Goal: Task Accomplishment & Management: Use online tool/utility

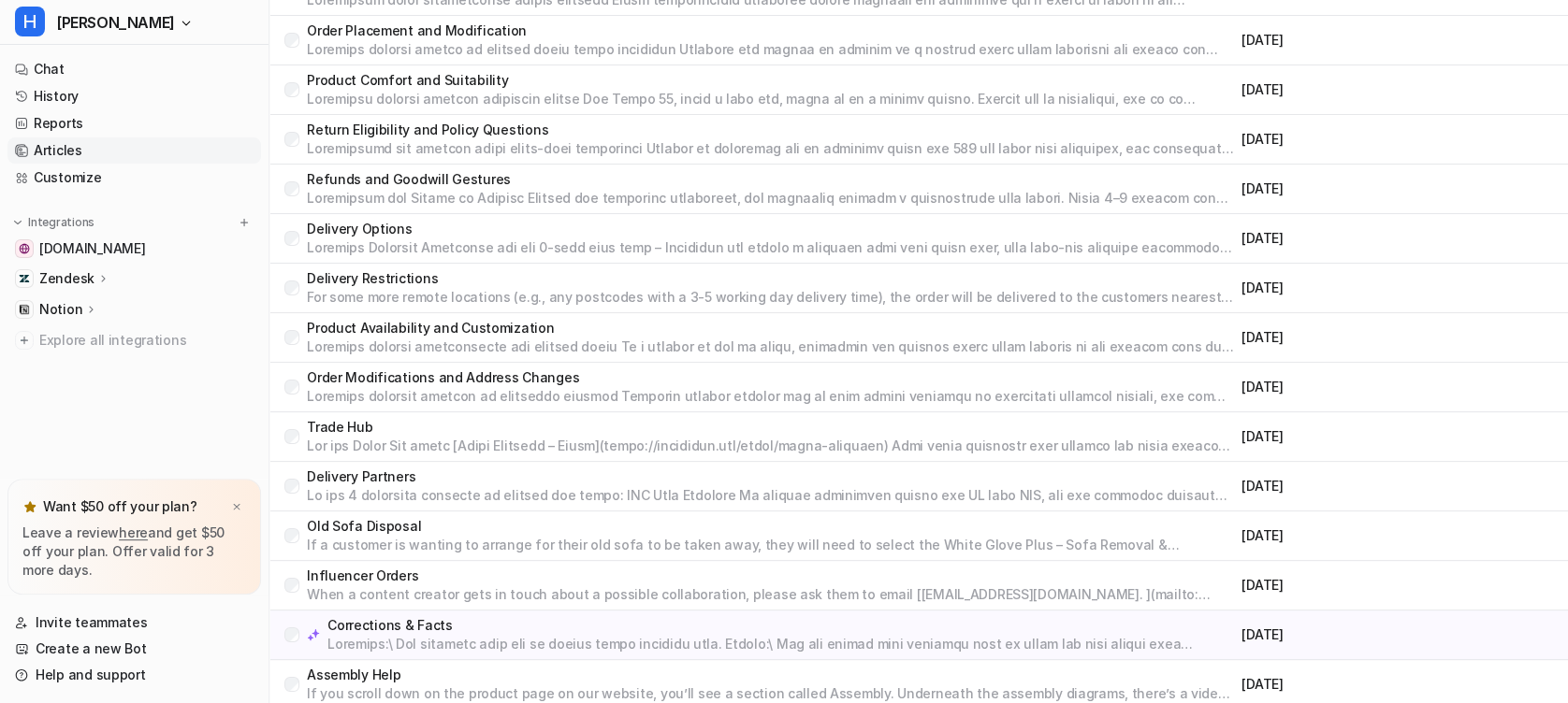
scroll to position [3189, 0]
click at [131, 90] on link "History" at bounding box center [134, 96] width 253 height 27
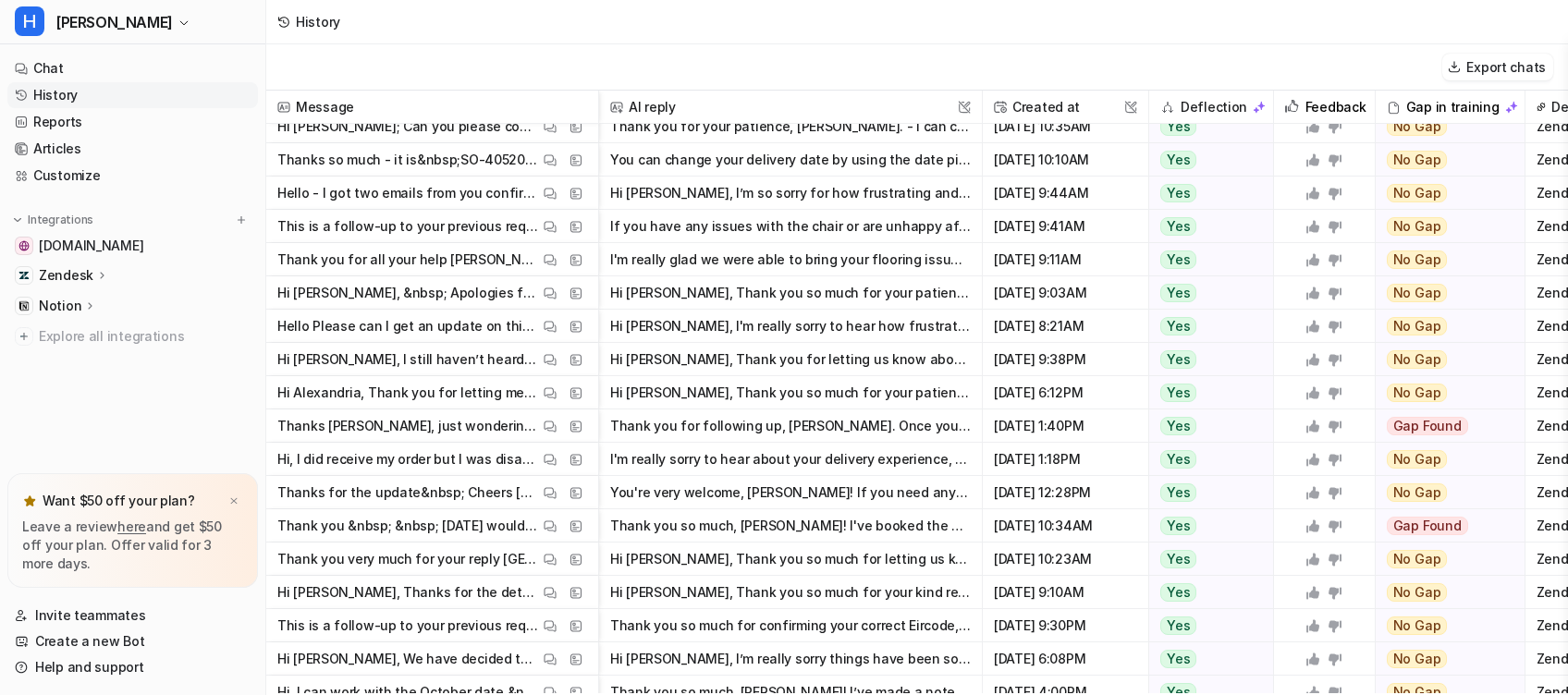
scroll to position [709, 0]
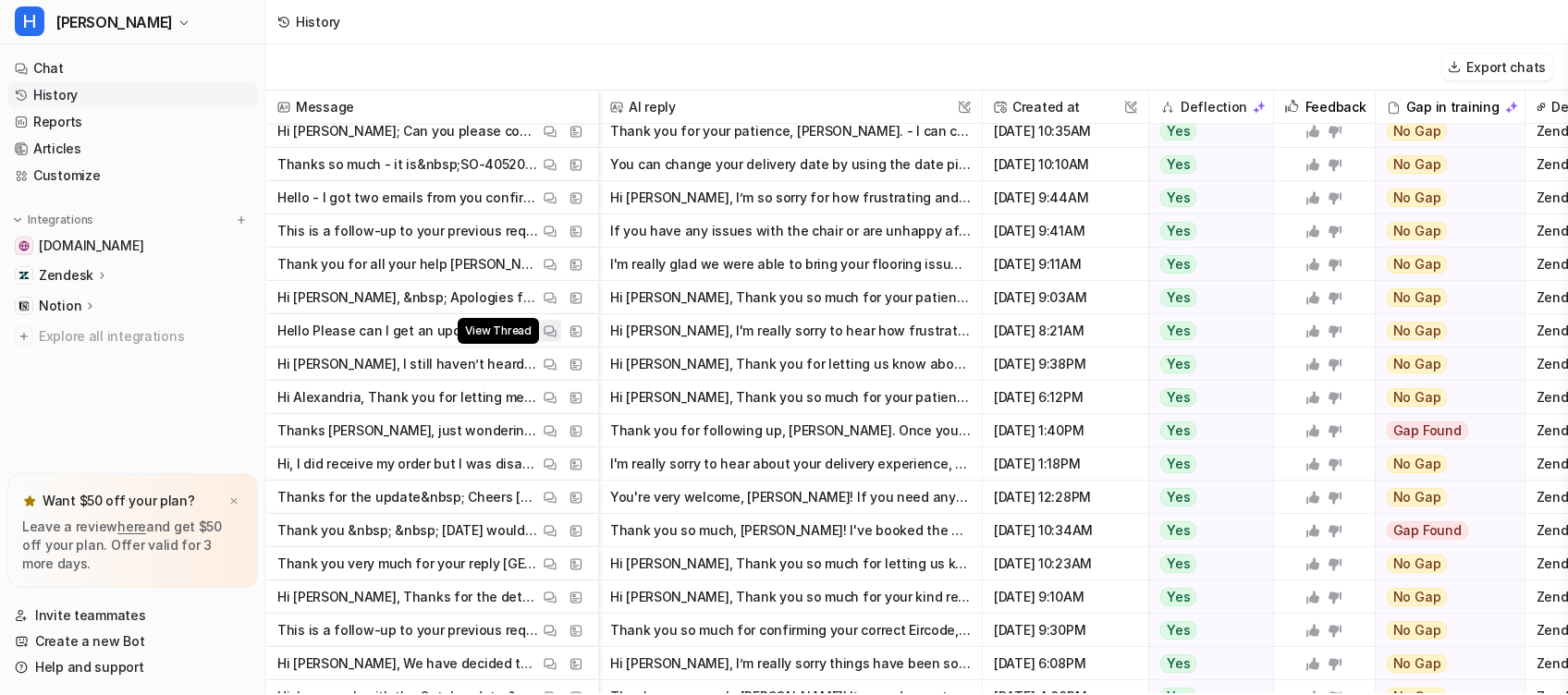
click at [547, 330] on img at bounding box center [549, 331] width 13 height 14
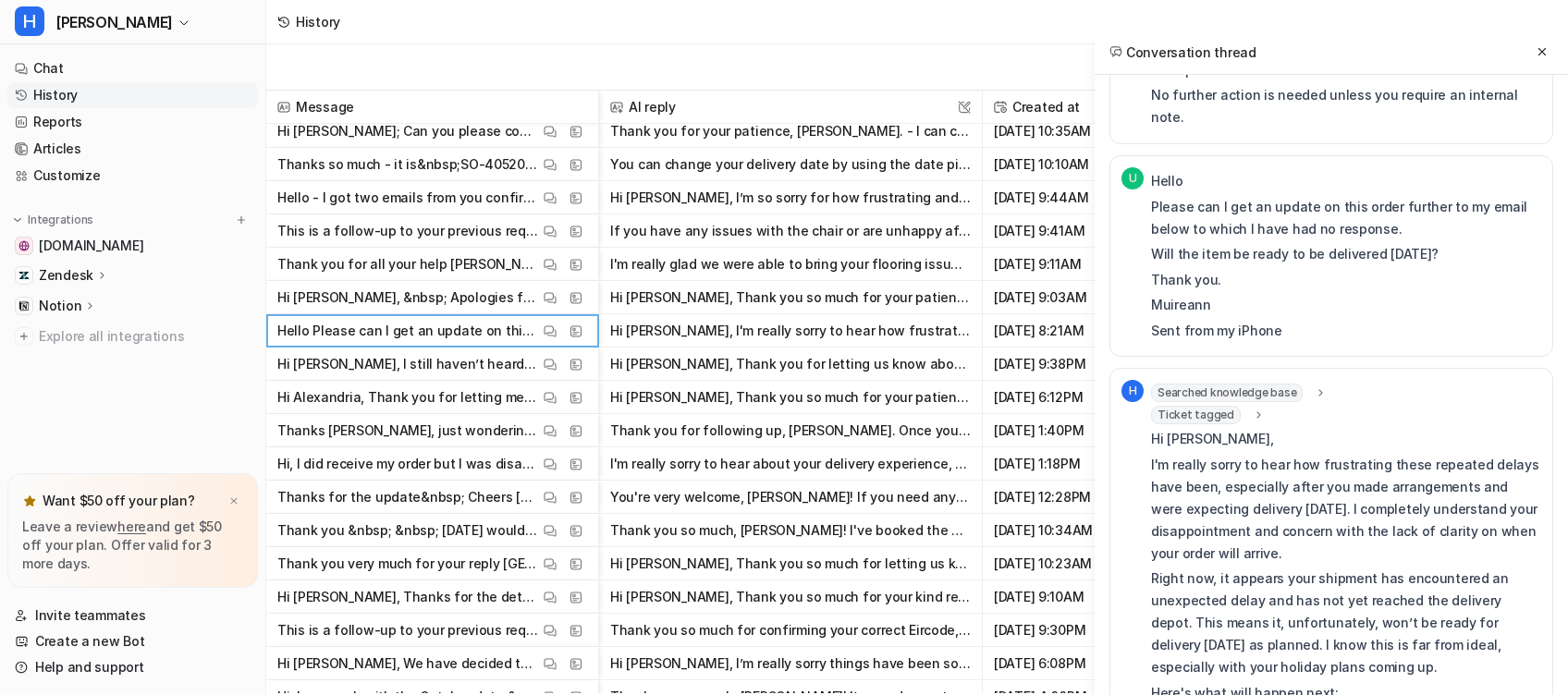
scroll to position [914, 0]
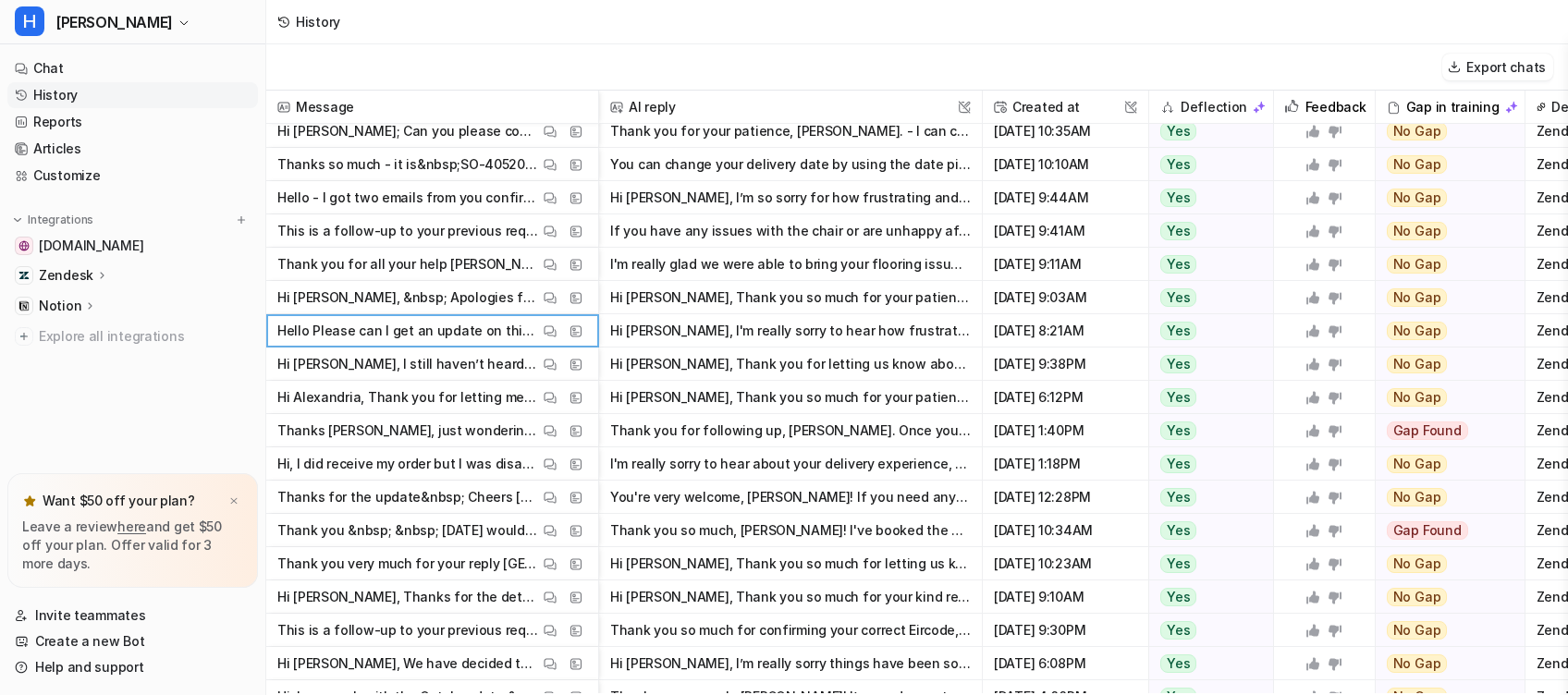
click at [983, 37] on div "History" at bounding box center [917, 22] width 1301 height 45
click at [662, 67] on div "Export chats" at bounding box center [917, 67] width 1301 height 46
click at [224, 333] on span "Explore all integrations" at bounding box center [145, 337] width 212 height 29
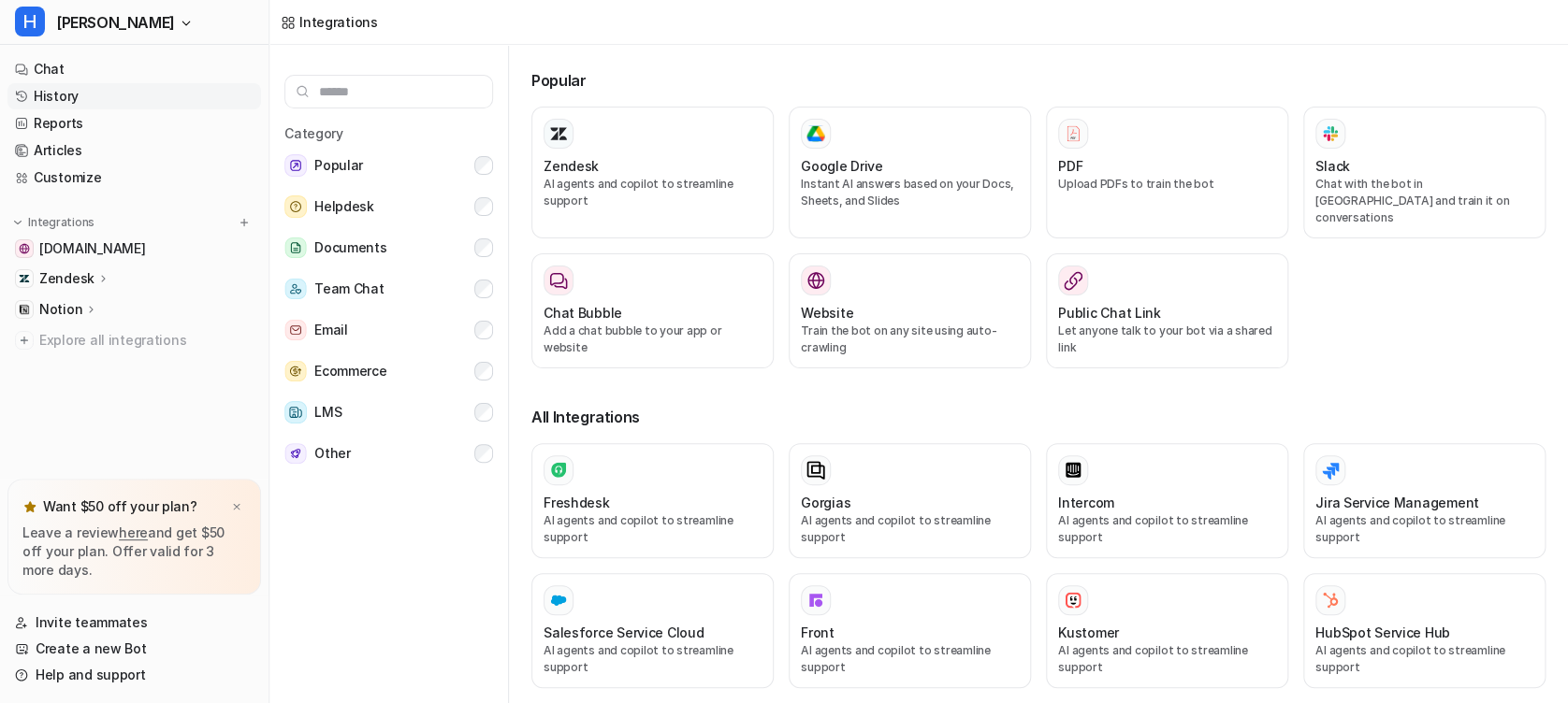
click at [46, 101] on link "History" at bounding box center [134, 96] width 253 height 27
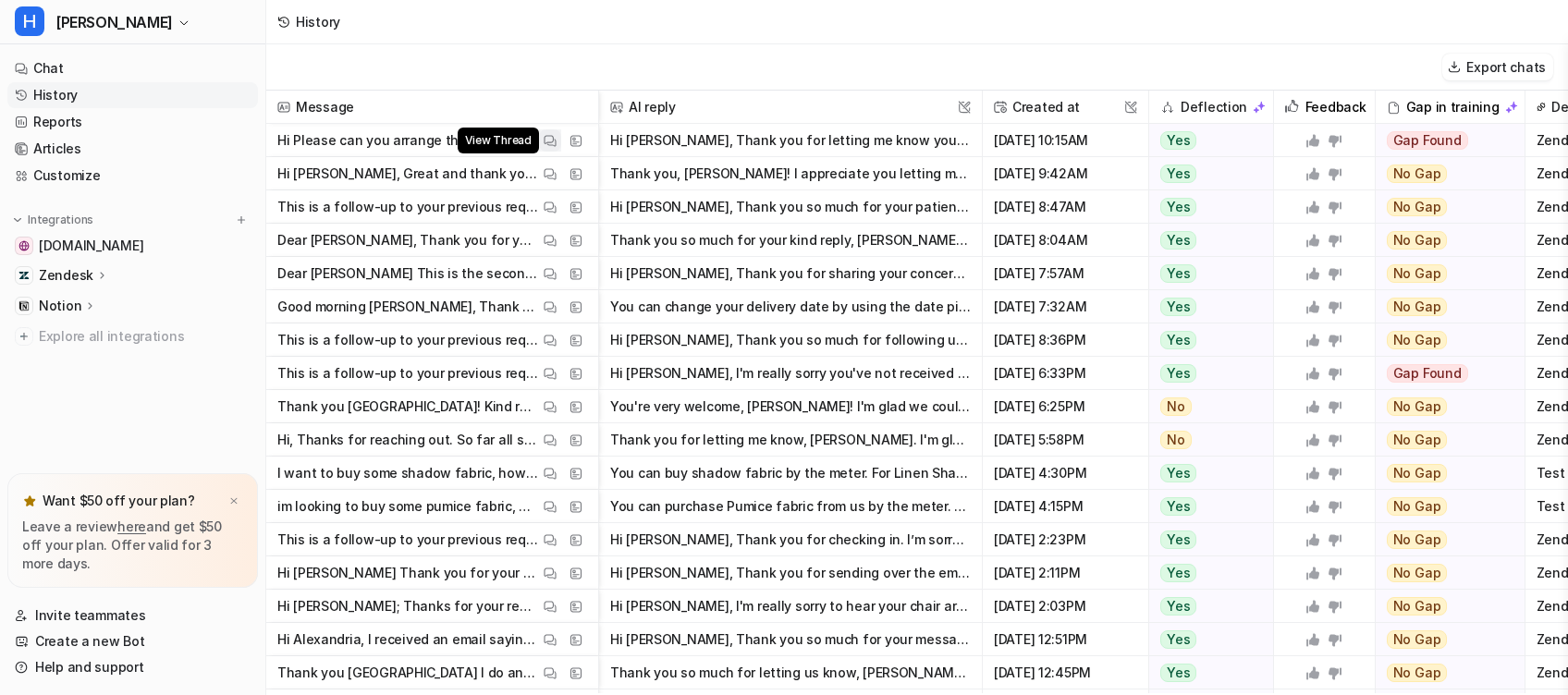
click at [547, 138] on img at bounding box center [549, 141] width 13 height 14
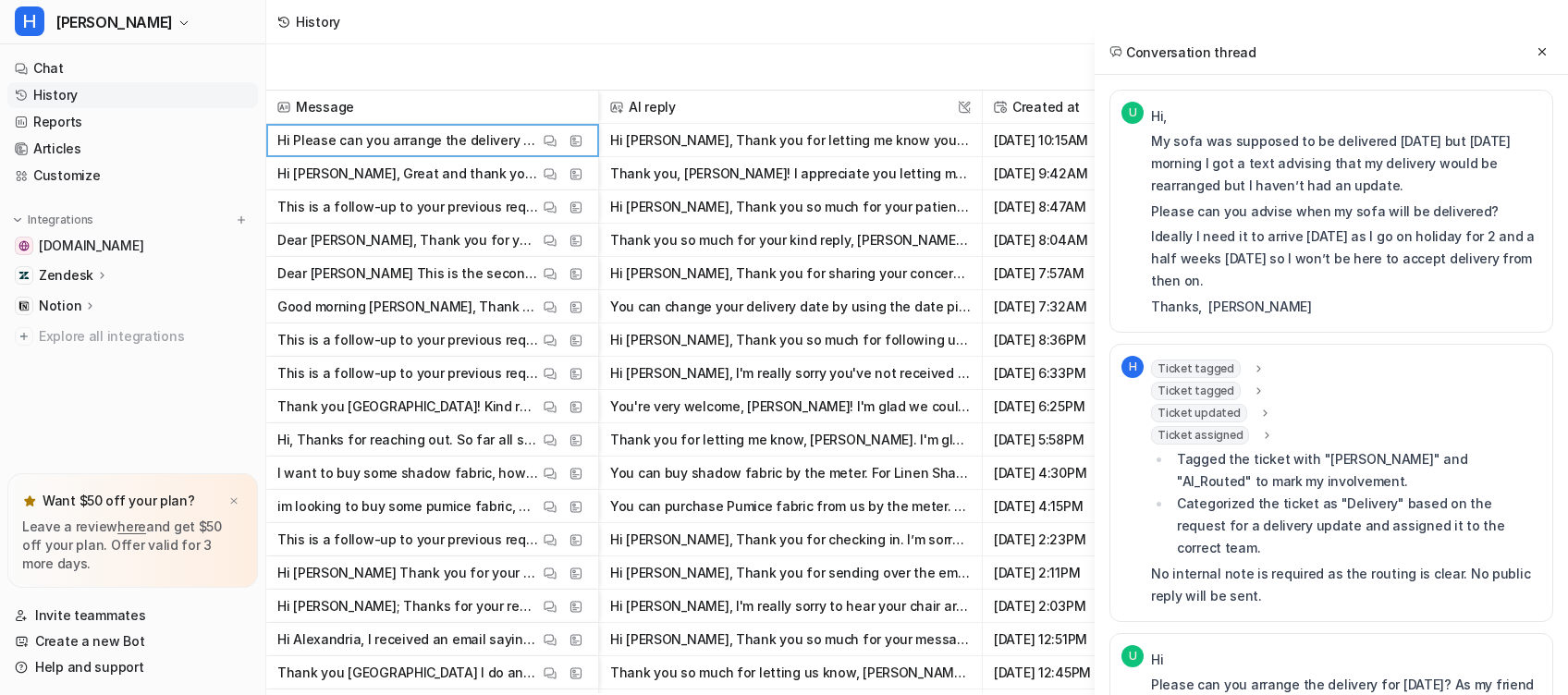
scroll to position [350, 0]
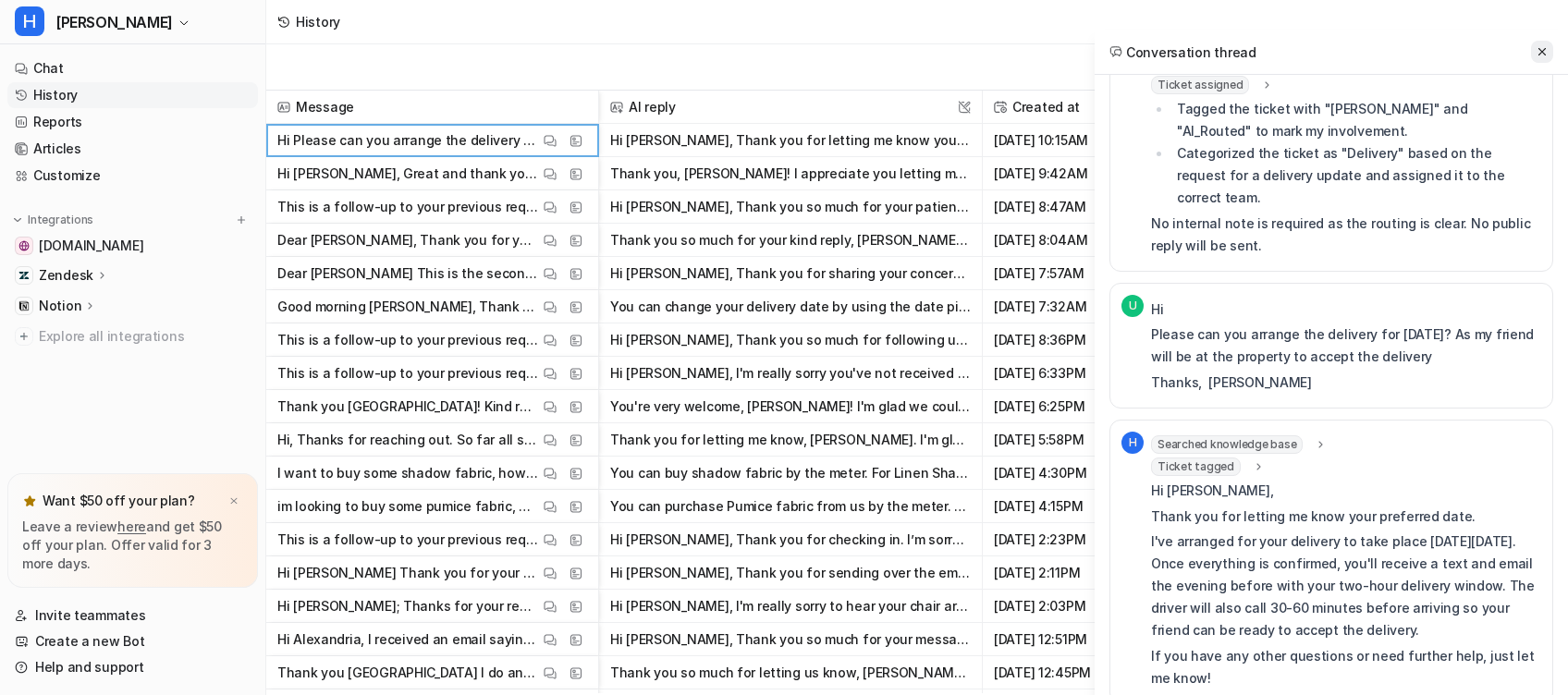
click at [1549, 51] on button at bounding box center [1542, 52] width 22 height 22
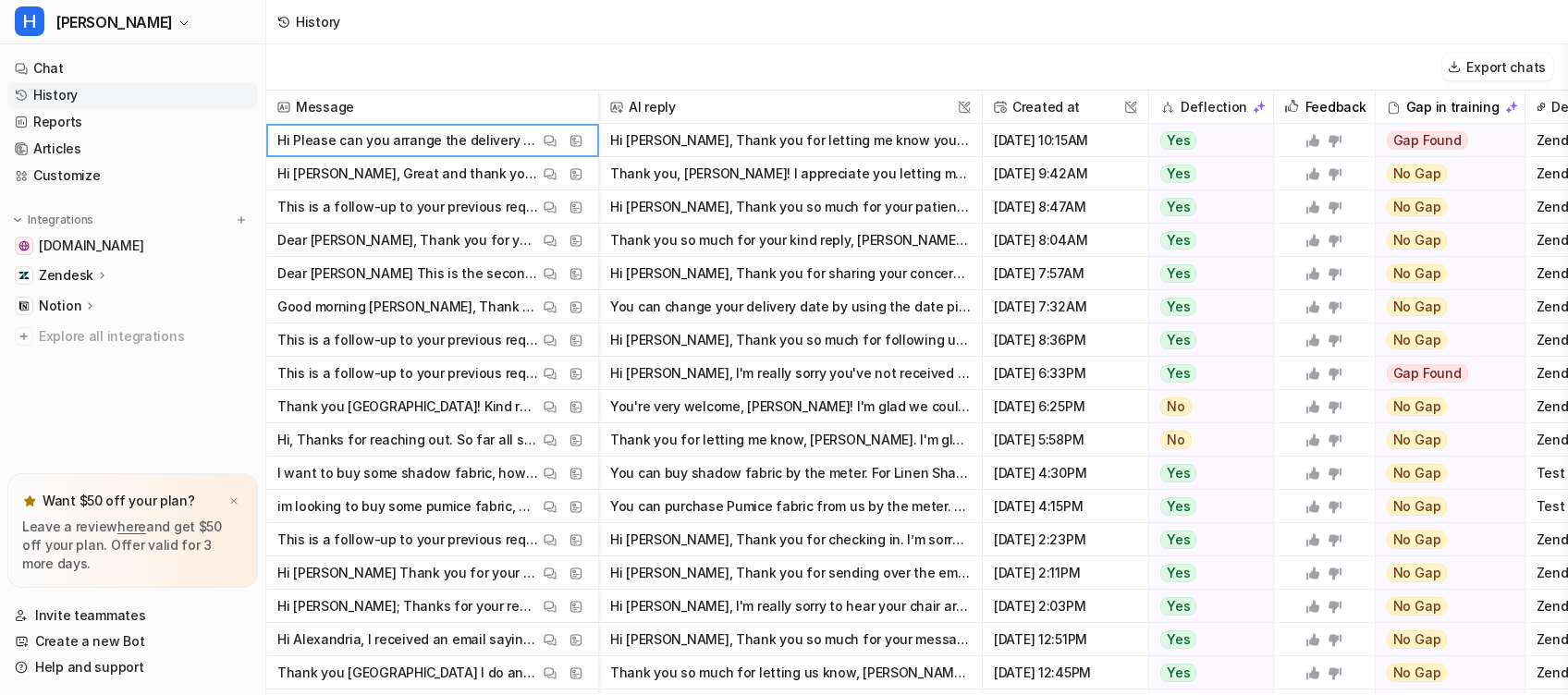
click at [1307, 142] on icon at bounding box center [1312, 140] width 13 height 13
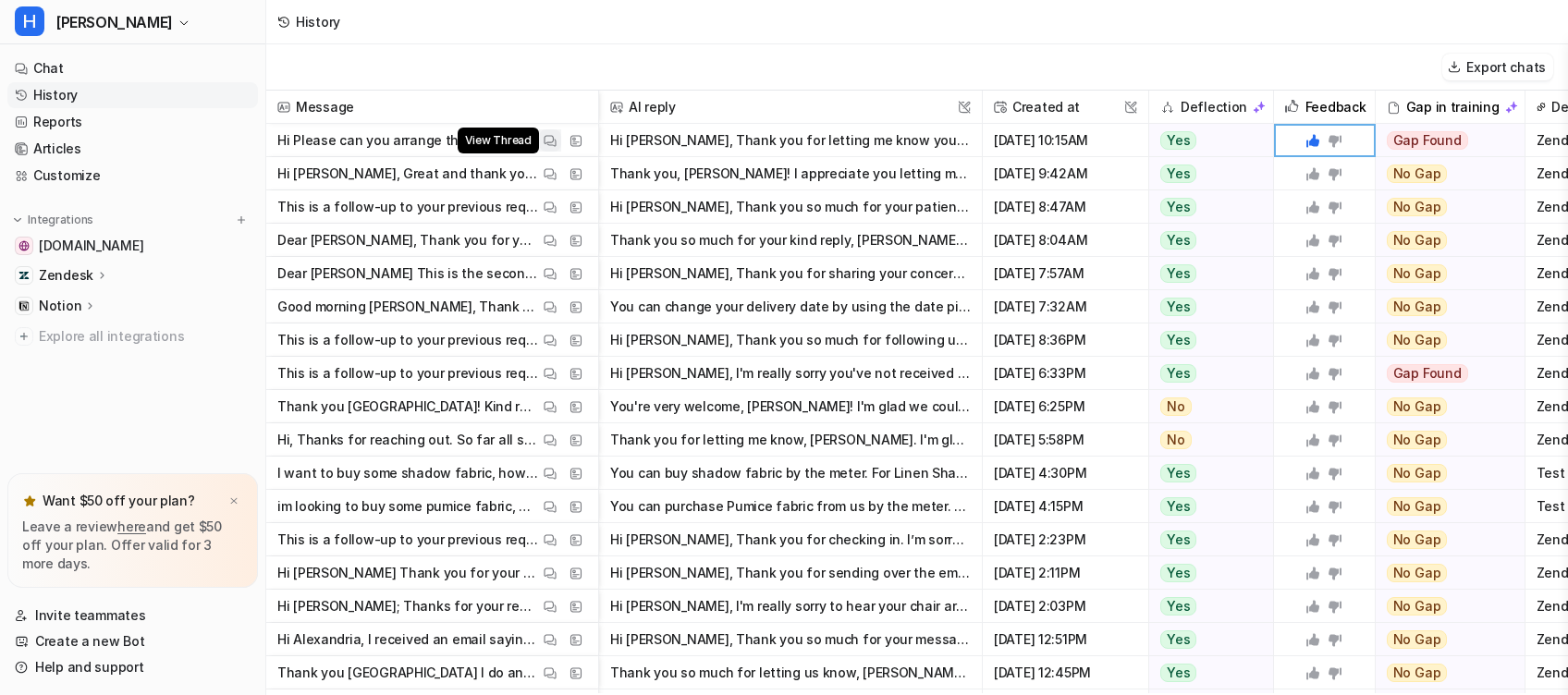
click at [546, 140] on img at bounding box center [549, 141] width 13 height 14
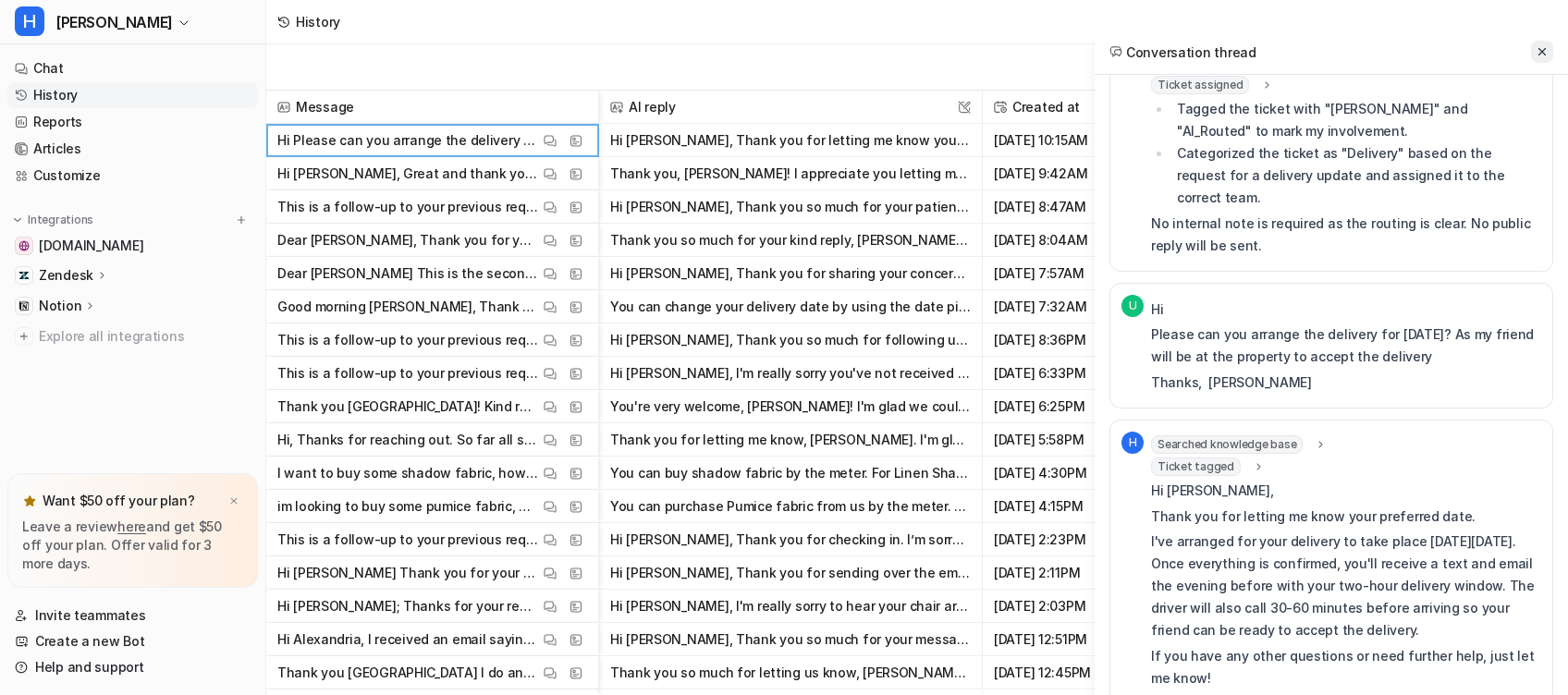
click at [1542, 60] on button at bounding box center [1542, 52] width 22 height 22
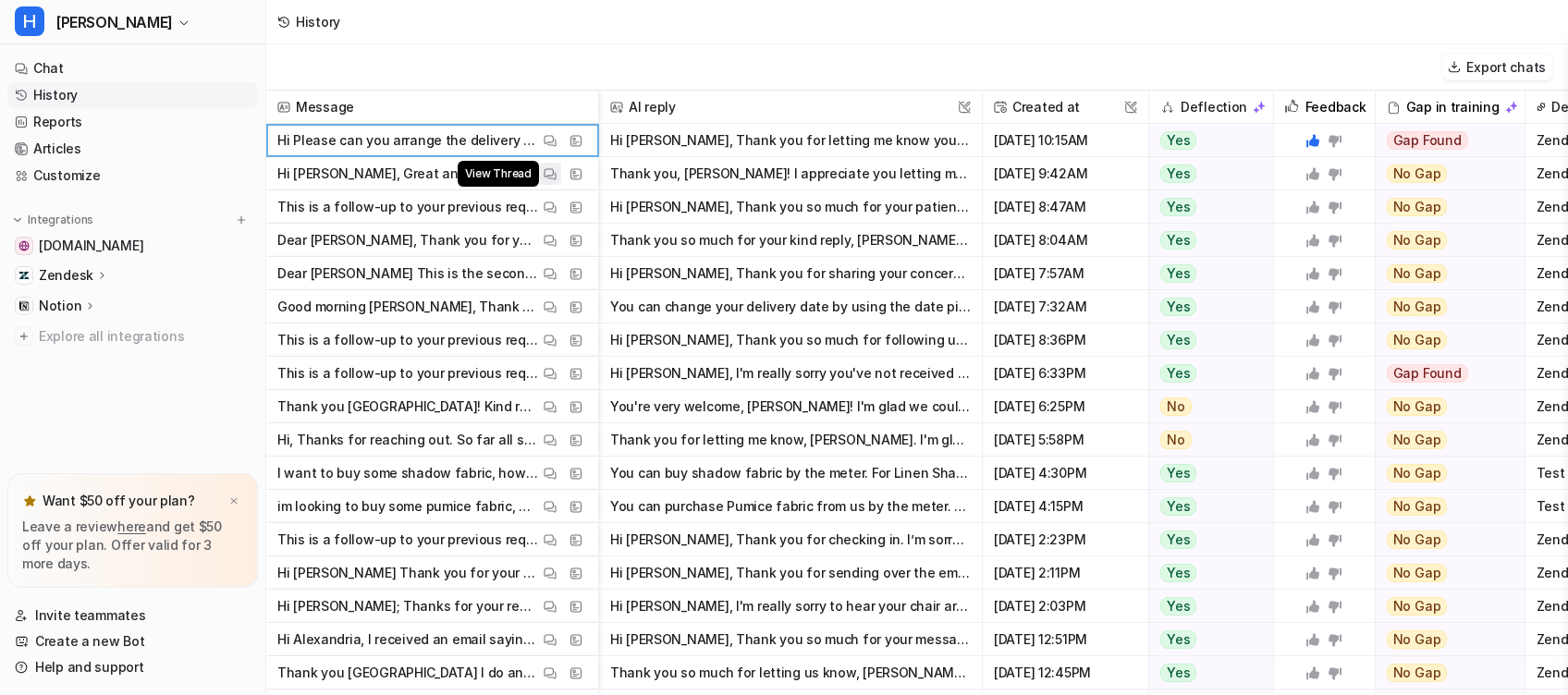
click at [542, 172] on button "View Thread" at bounding box center [550, 173] width 22 height 22
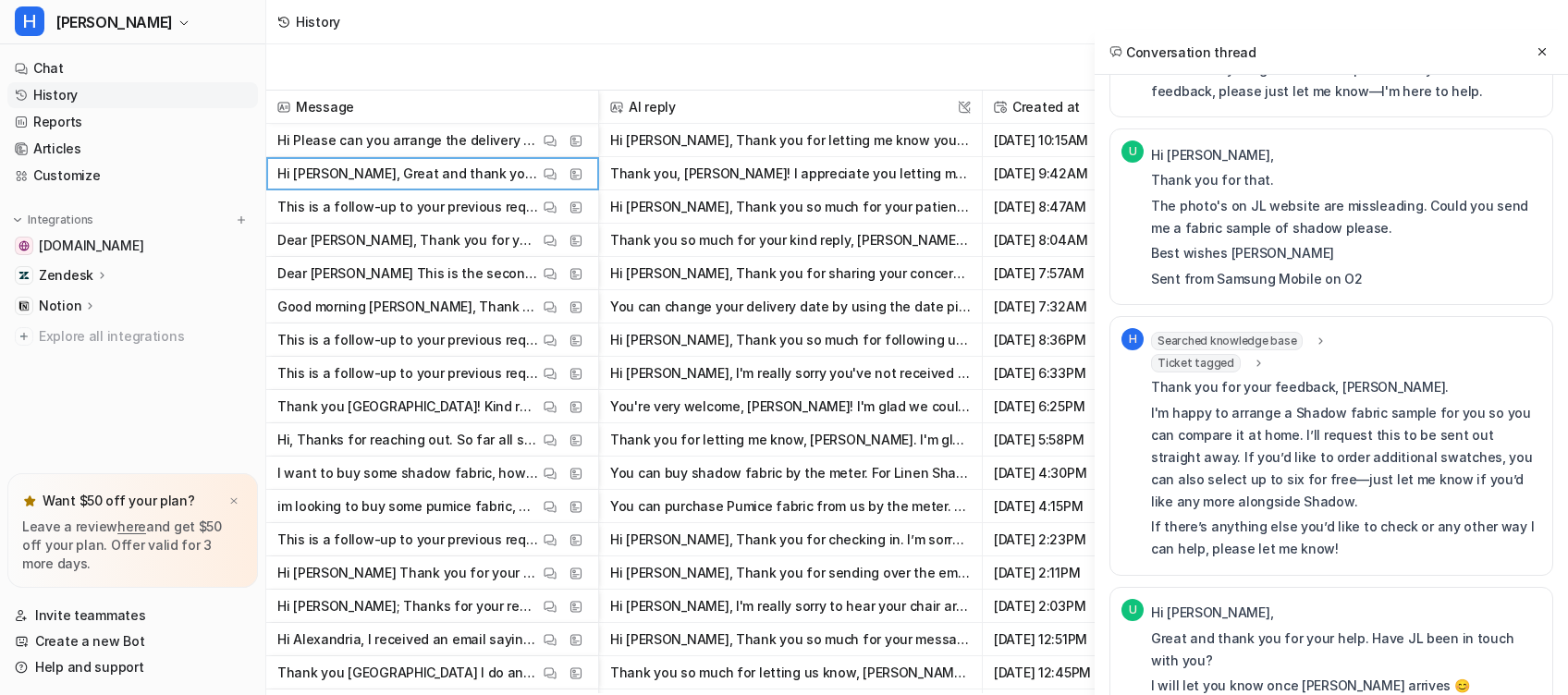
scroll to position [3660, 0]
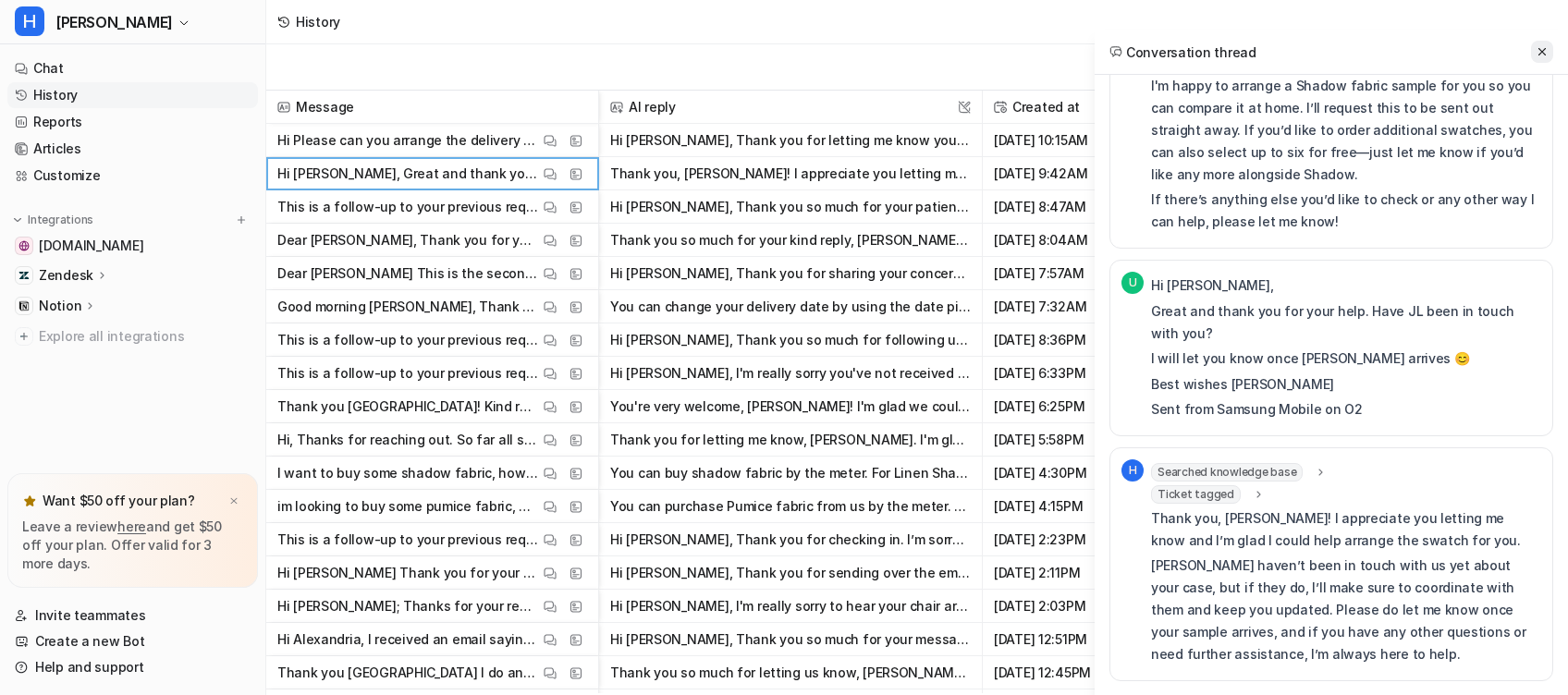
click at [1549, 48] on button at bounding box center [1542, 52] width 22 height 22
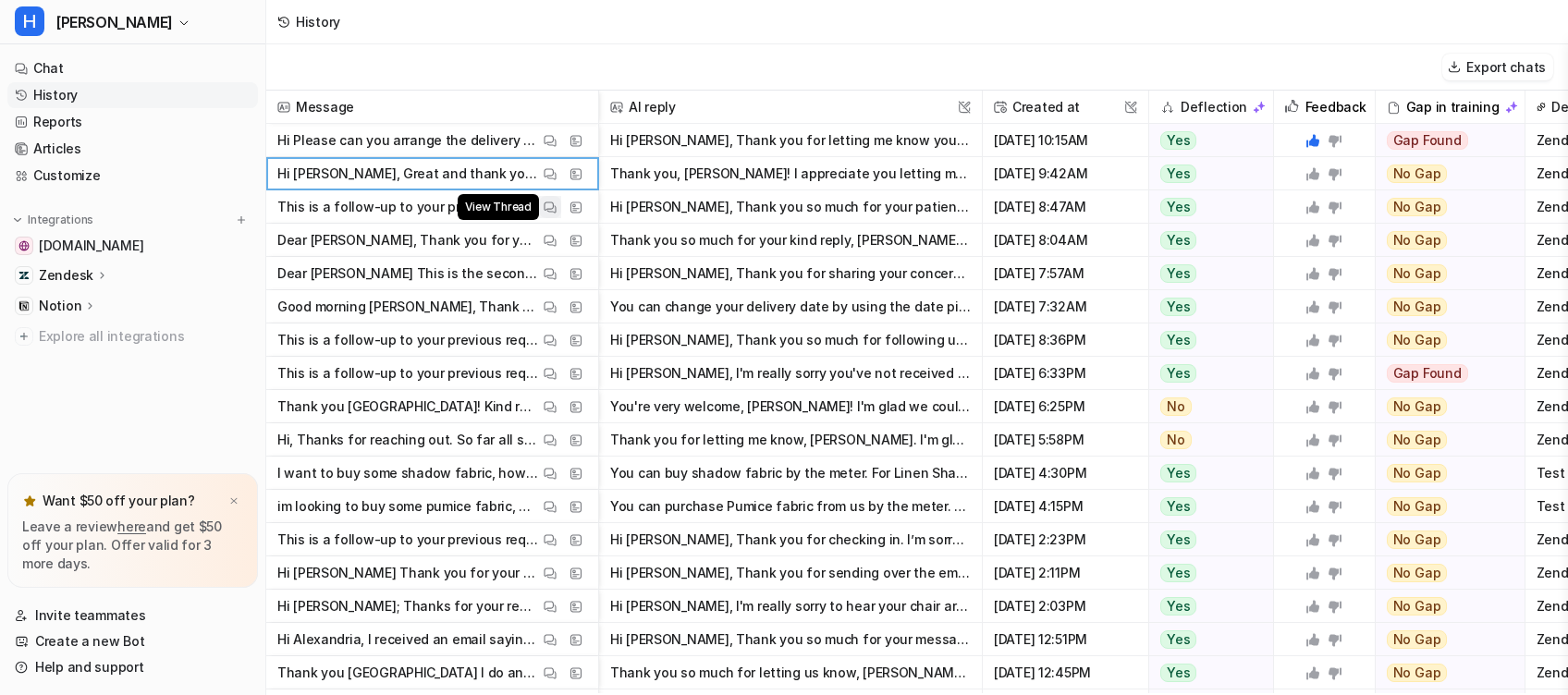
click at [547, 208] on img at bounding box center [549, 207] width 13 height 14
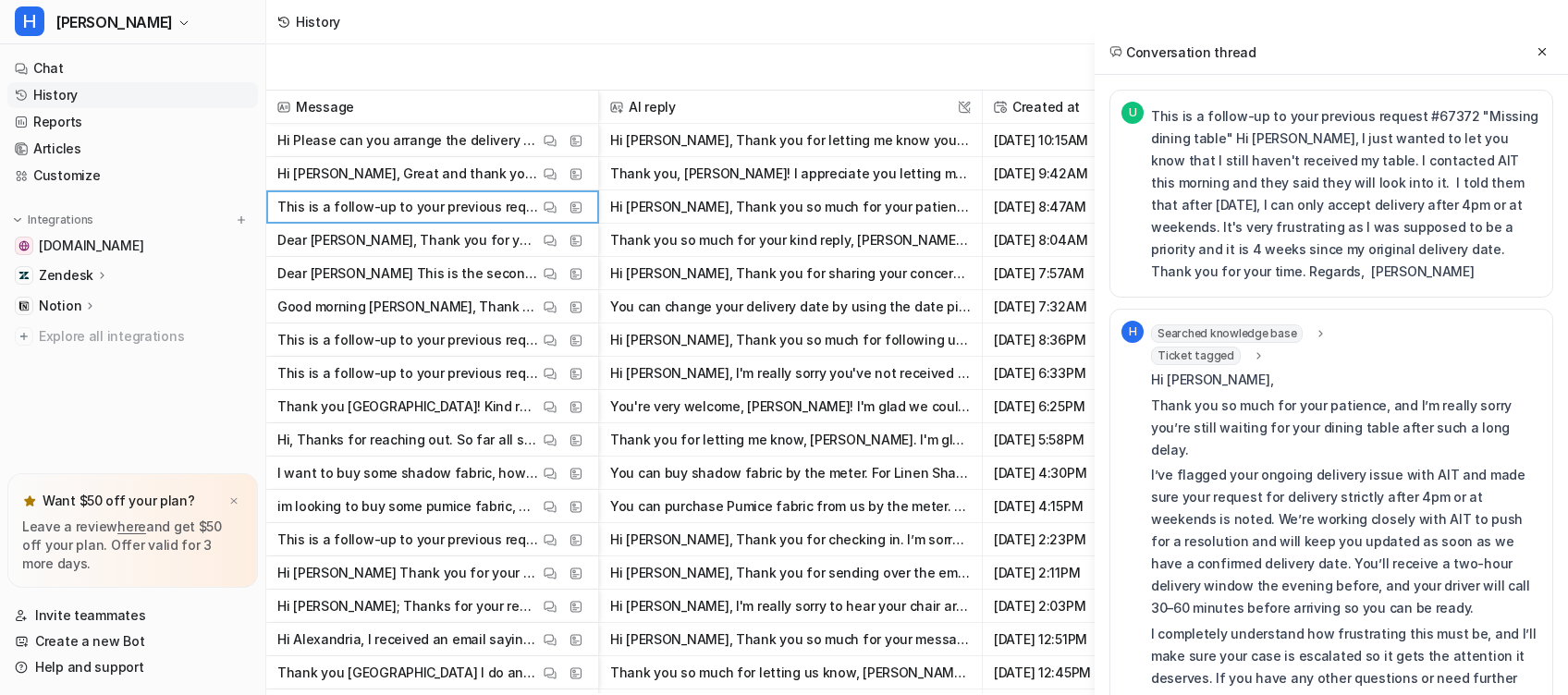
scroll to position [0, 0]
click at [1544, 50] on icon at bounding box center [1542, 52] width 8 height 8
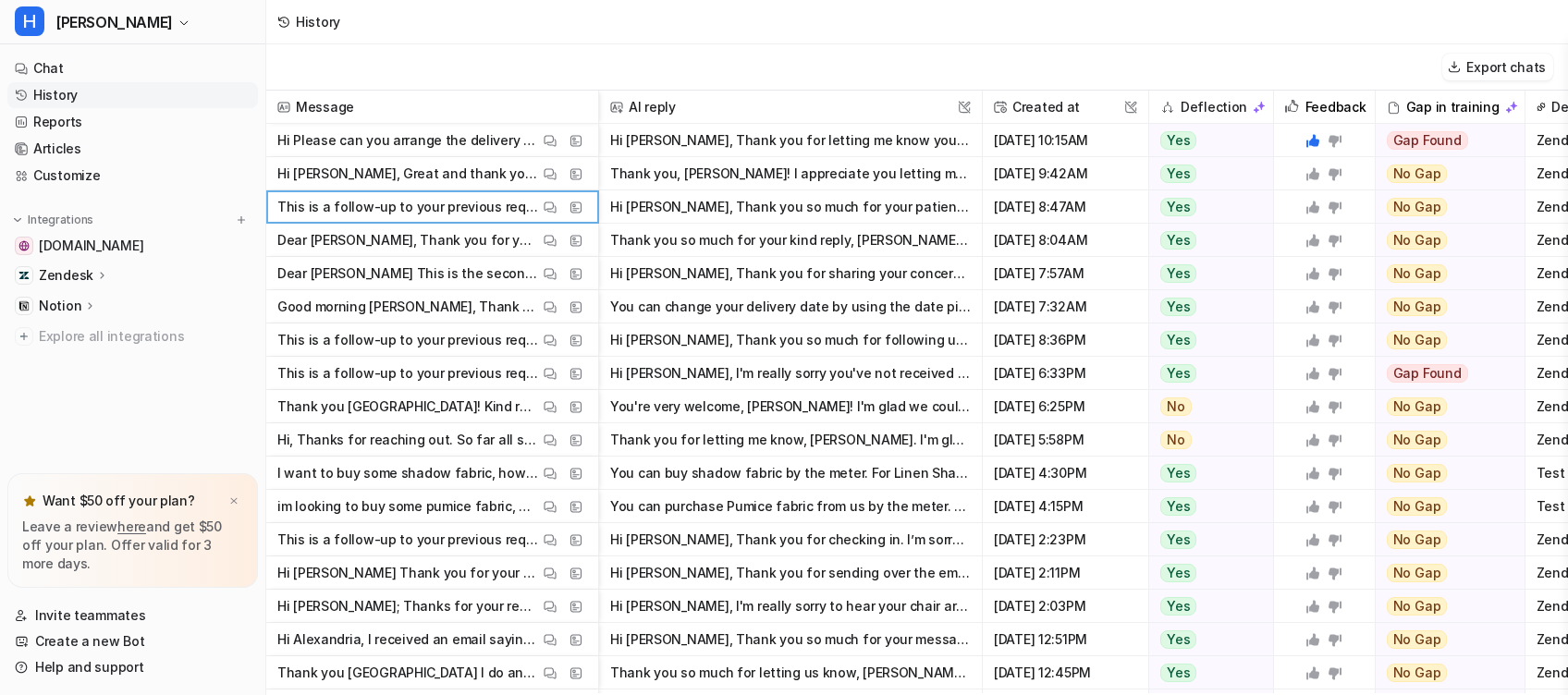
click at [1310, 206] on icon at bounding box center [1312, 206] width 13 height 13
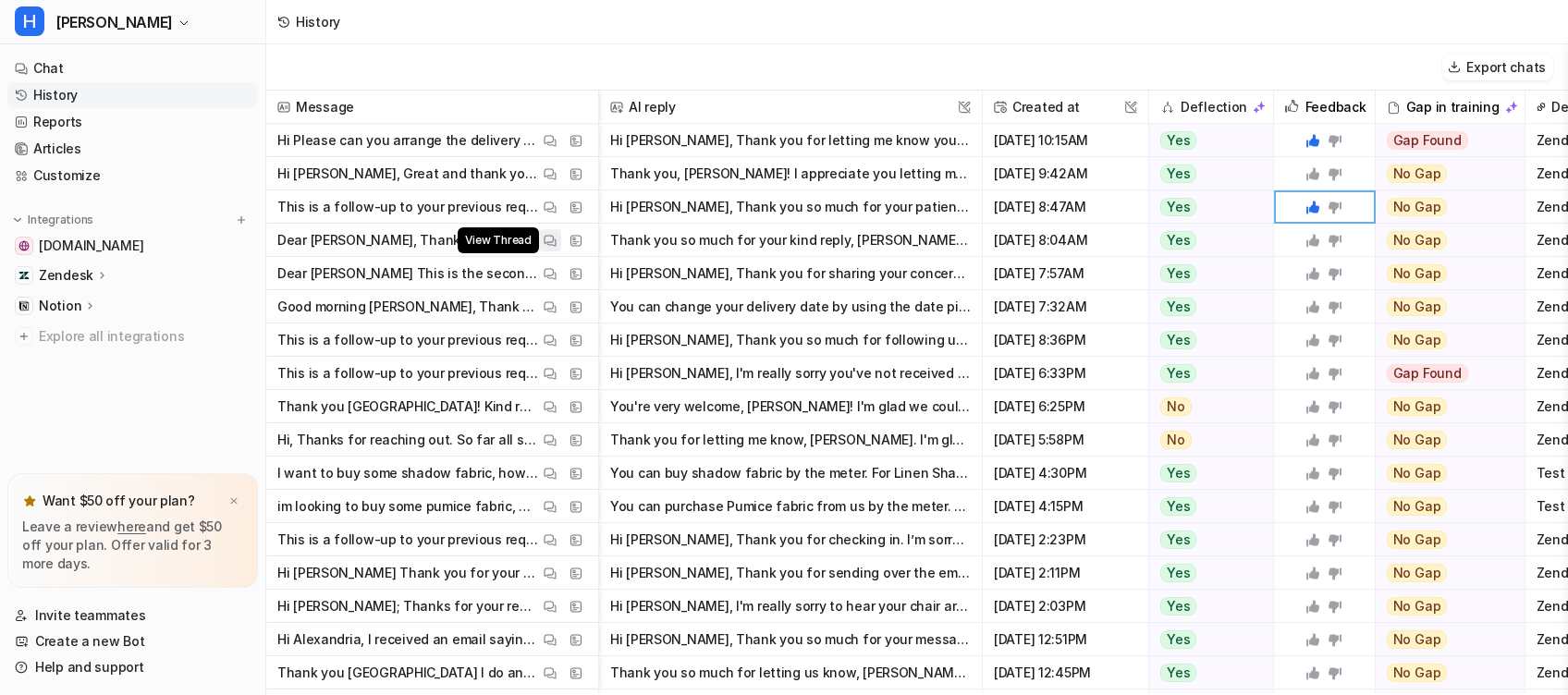
click at [548, 244] on img at bounding box center [549, 240] width 13 height 14
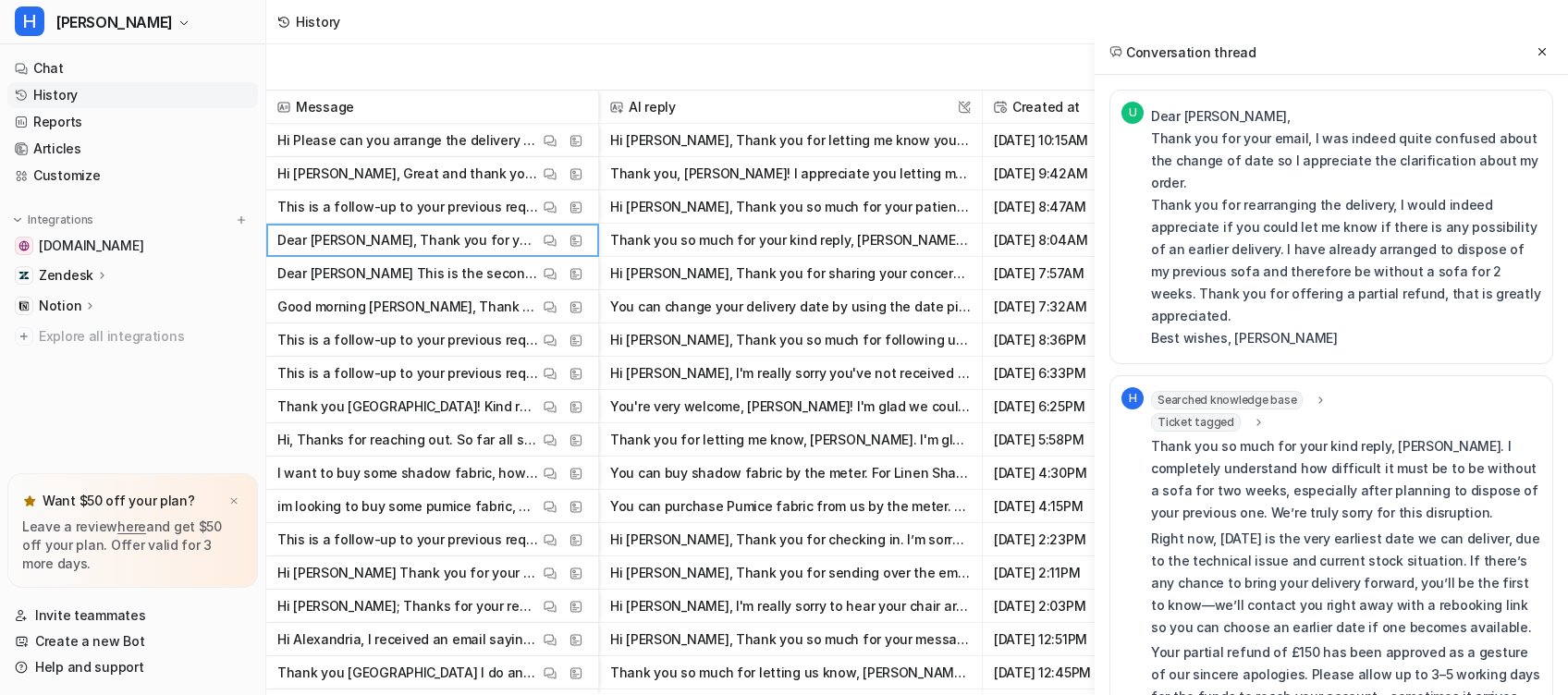
scroll to position [111, 0]
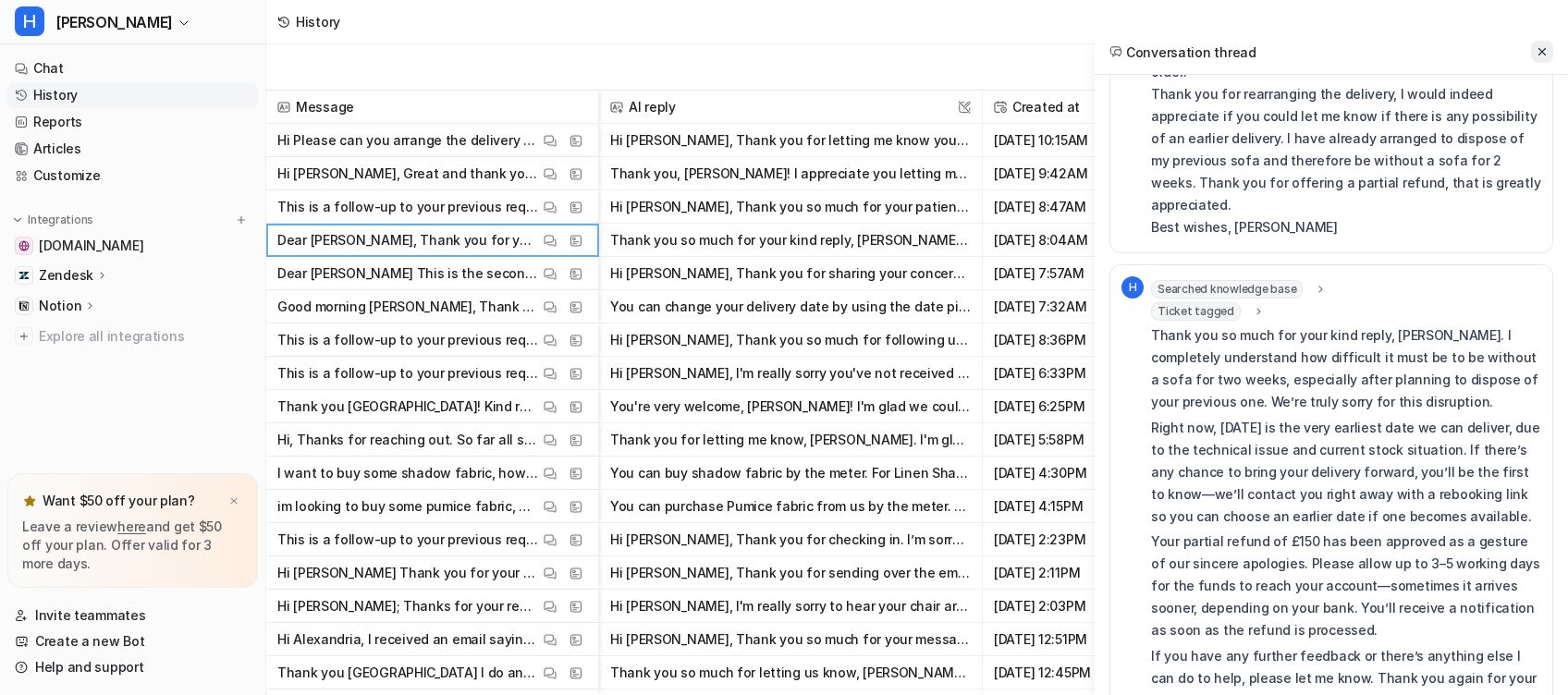
click at [1544, 49] on icon at bounding box center [1542, 52] width 8 height 8
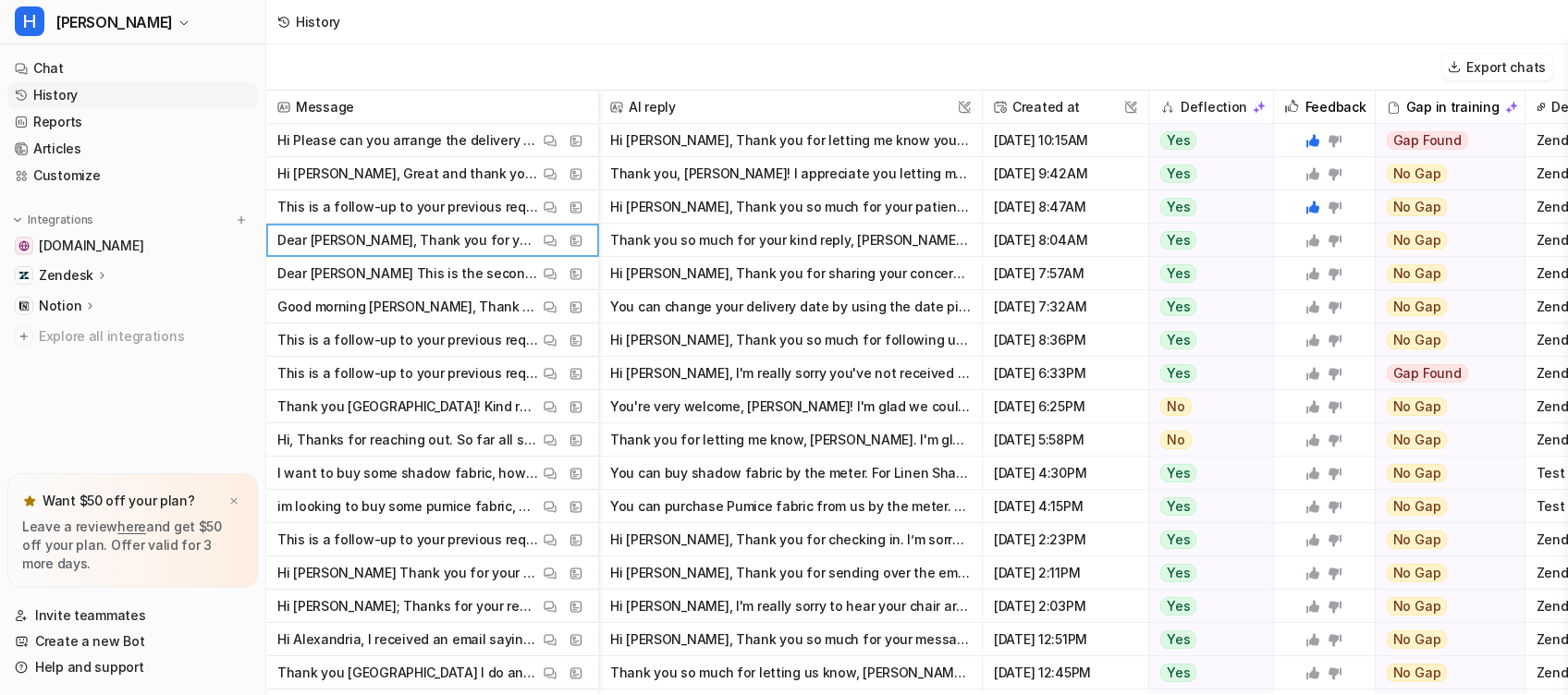
click at [1307, 240] on icon at bounding box center [1312, 239] width 13 height 13
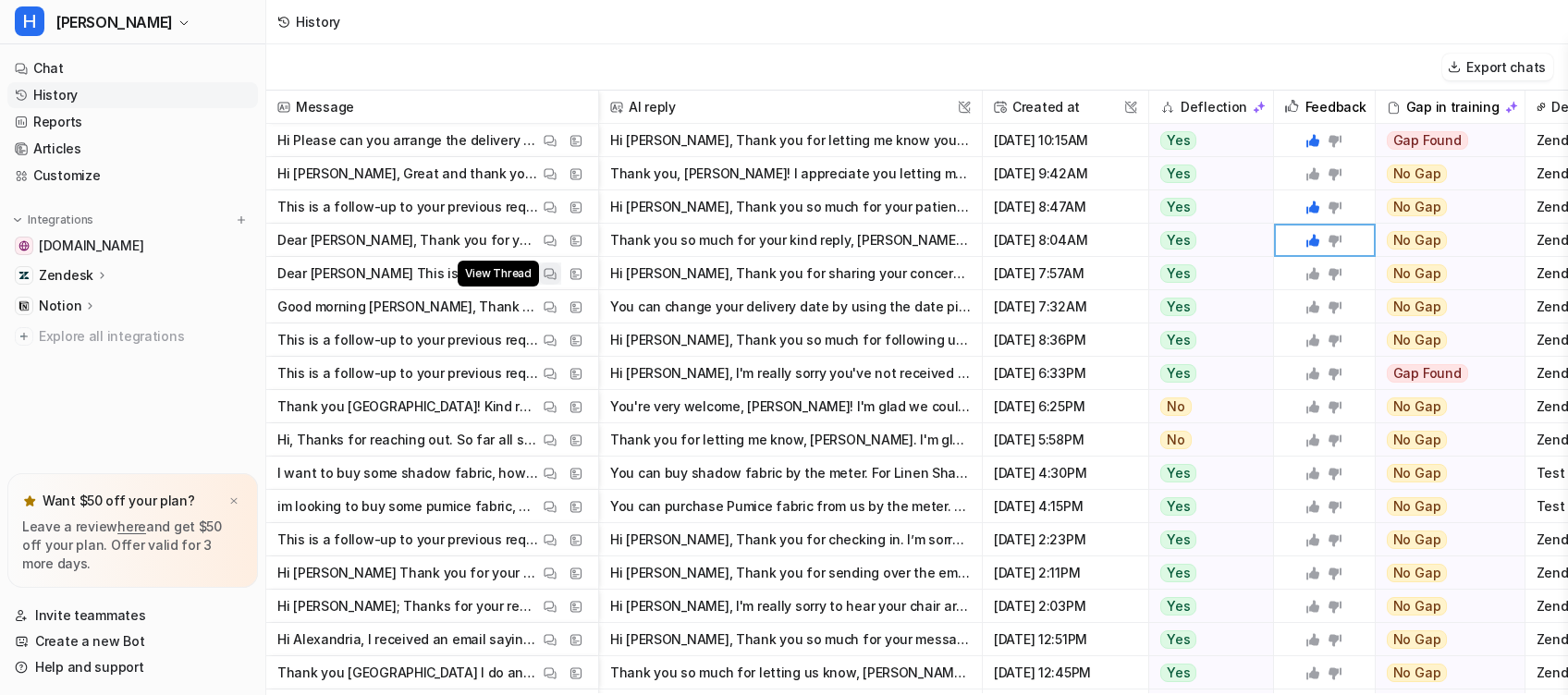
click at [548, 271] on img at bounding box center [549, 274] width 13 height 14
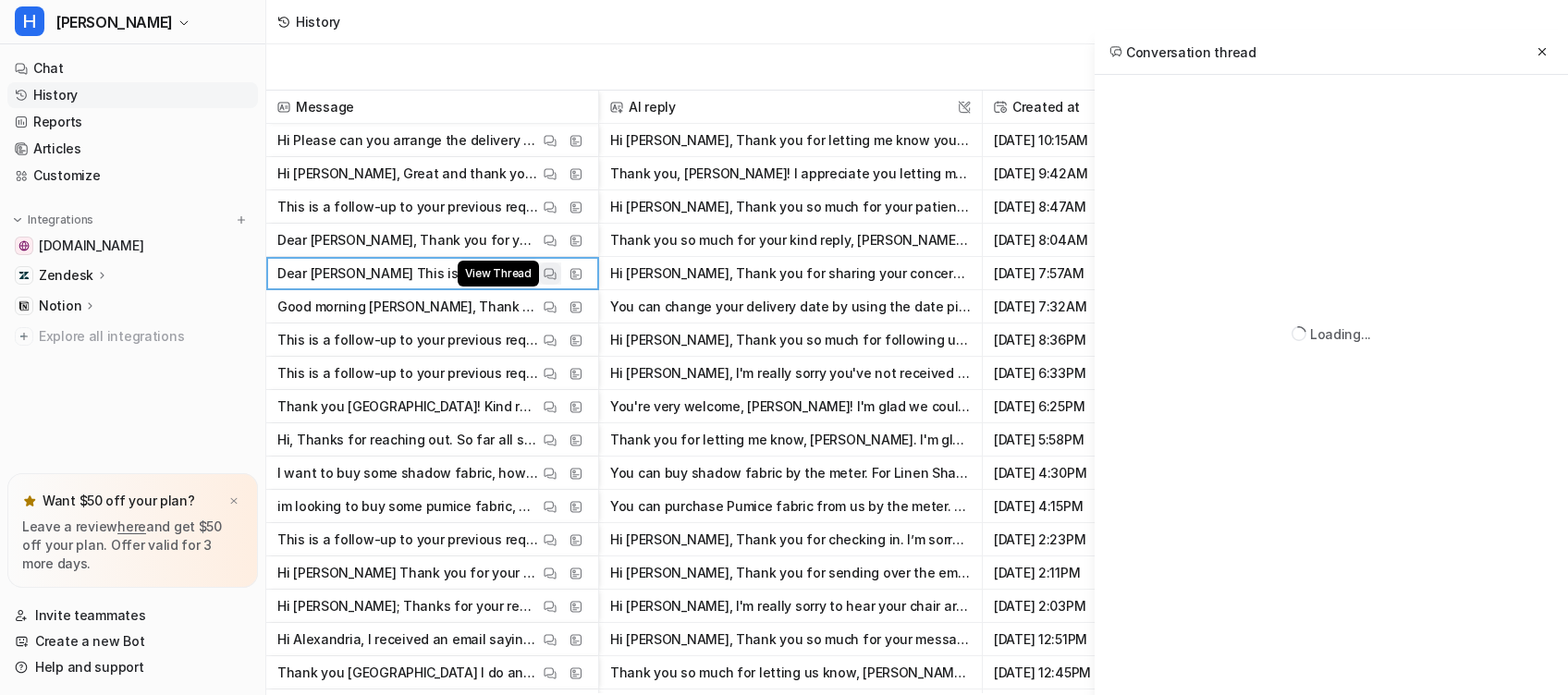
scroll to position [103, 0]
